Goal: Check status: Check status

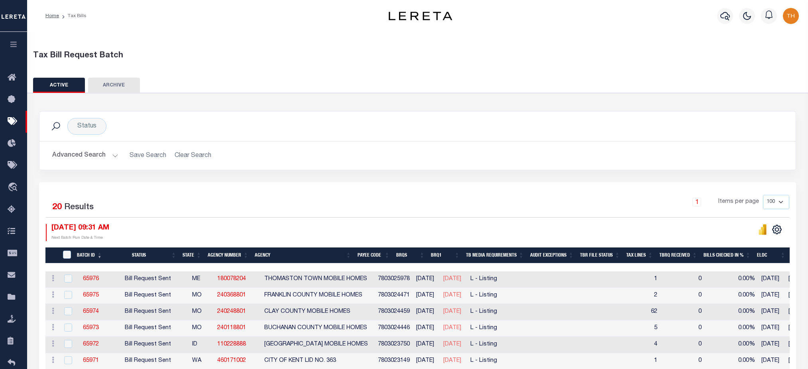
select select
select select "9"
click at [92, 160] on button "Advanced Search" at bounding box center [85, 156] width 66 height 16
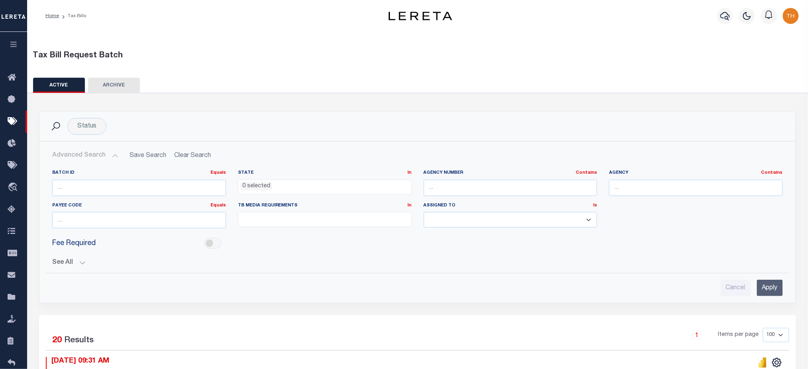
click at [74, 258] on div "See All BRQS On On After Before Between EqualTo On After" at bounding box center [417, 260] width 731 height 14
click at [74, 261] on button "See All" at bounding box center [417, 263] width 731 height 8
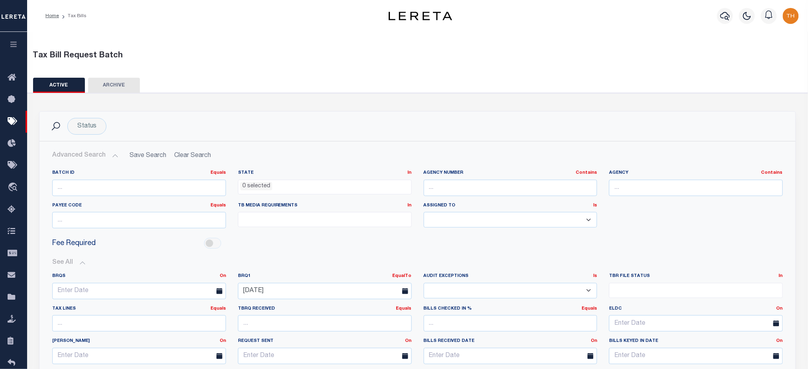
scroll to position [106, 0]
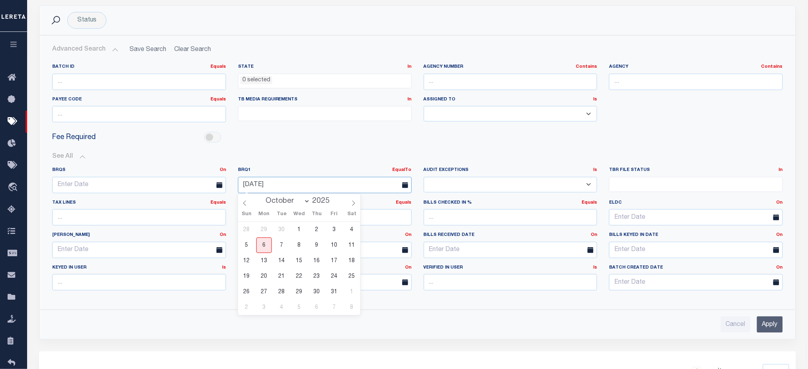
click at [323, 183] on input "[DATE]" at bounding box center [325, 185] width 174 height 16
click at [263, 248] on span "6" at bounding box center [264, 246] width 16 height 16
type input "[DATE]"
click at [766, 325] on input "Apply" at bounding box center [770, 324] width 26 height 16
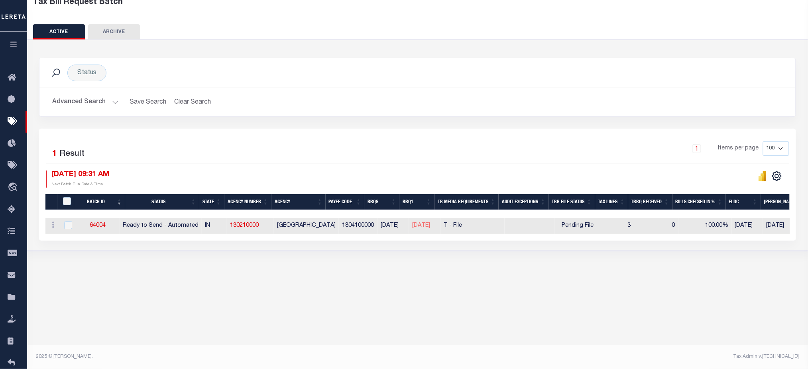
scroll to position [53, 0]
click at [83, 104] on button "Advanced Search" at bounding box center [85, 103] width 66 height 16
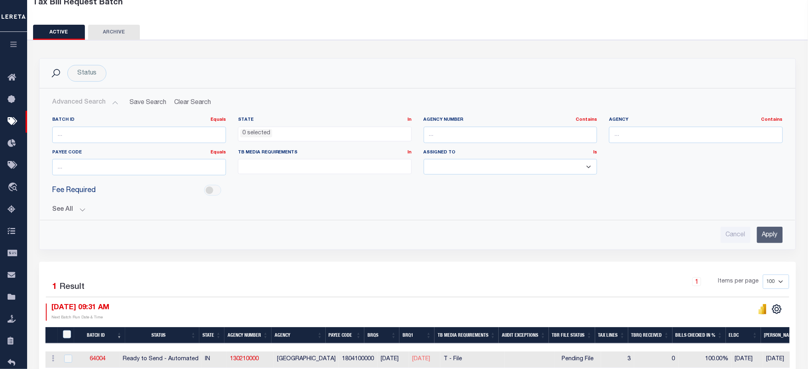
click at [59, 204] on div "See All BRQS On On After Before Between EqualTo On After" at bounding box center [417, 207] width 731 height 14
click at [64, 209] on button "See All" at bounding box center [417, 210] width 731 height 8
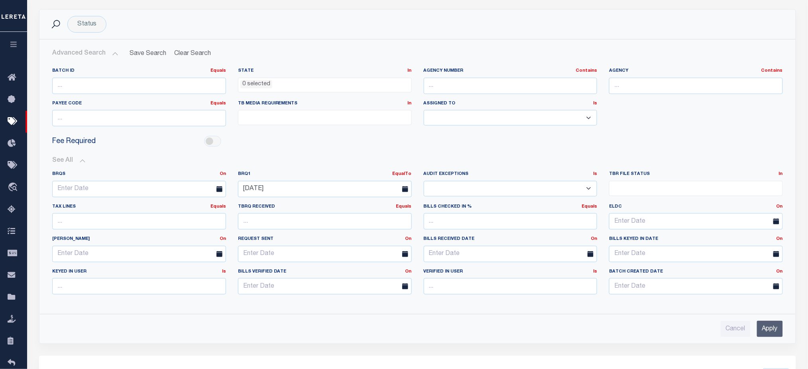
scroll to position [159, 0]
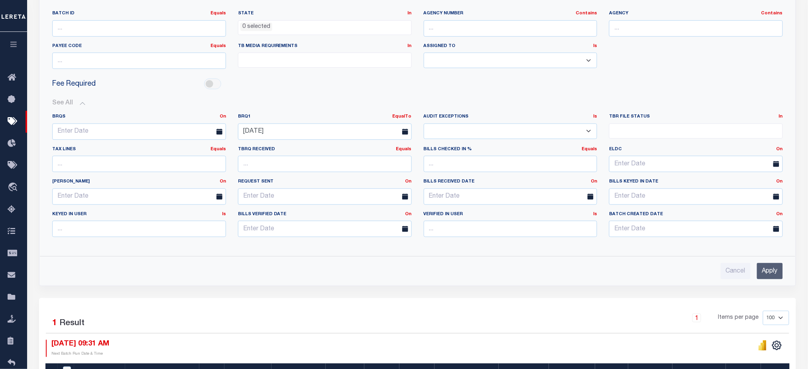
click at [770, 268] on input "Apply" at bounding box center [770, 271] width 26 height 16
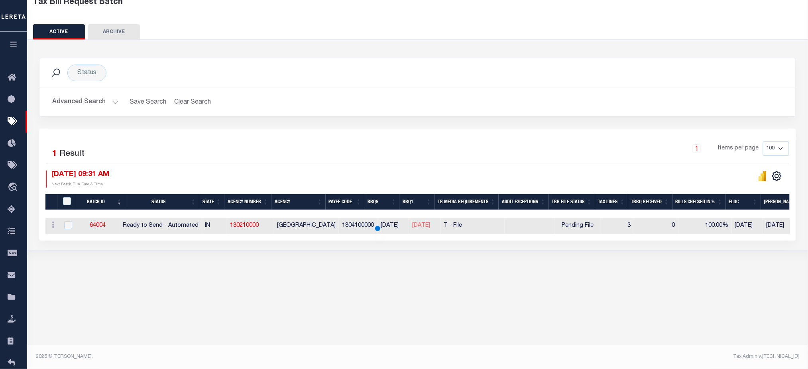
scroll to position [53, 0]
